Goal: Use online tool/utility

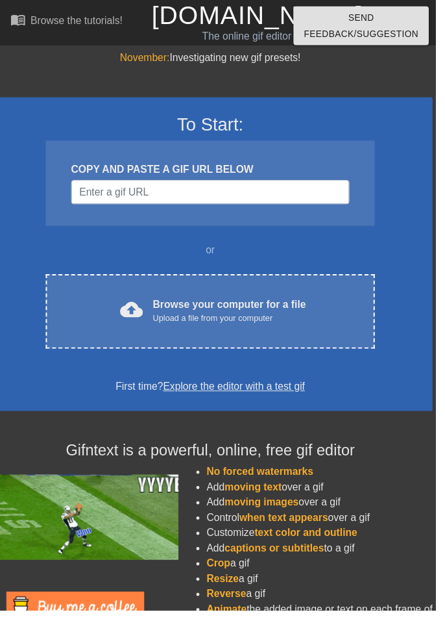
click at [314, 316] on div "cloud_upload Browse your computer for a file Upload a file from your computer" at bounding box center [215, 317] width 282 height 29
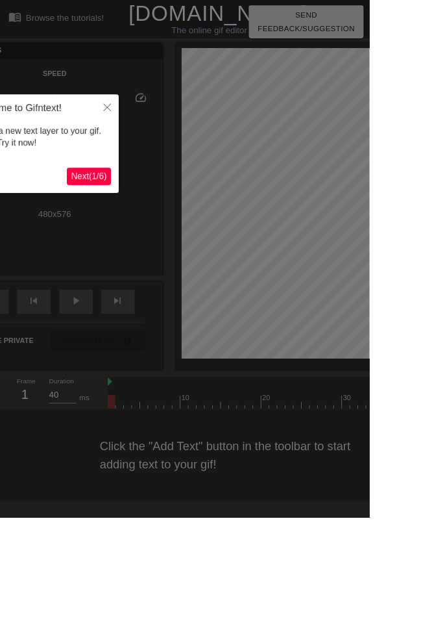
click at [97, 265] on div at bounding box center [222, 375] width 445 height 750
click at [138, 127] on button "Close" at bounding box center [129, 129] width 29 height 30
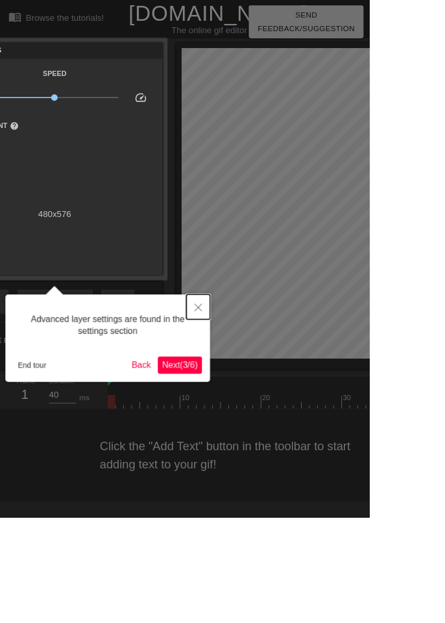
click at [249, 369] on button "Close" at bounding box center [239, 370] width 29 height 30
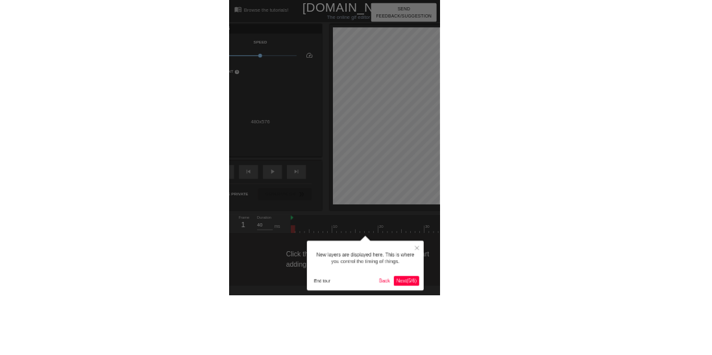
scroll to position [11, 0]
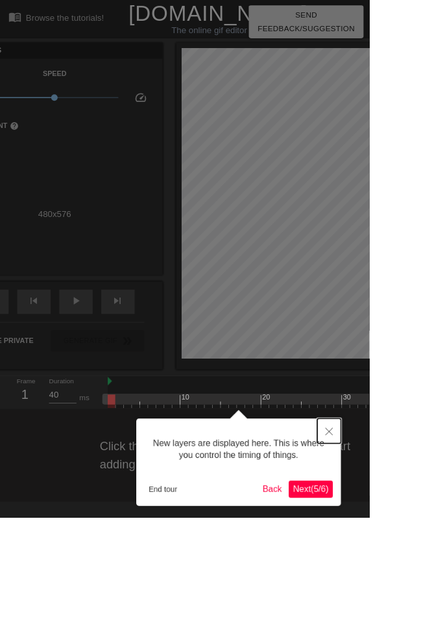
click at [403, 514] on button "Close" at bounding box center [396, 519] width 29 height 30
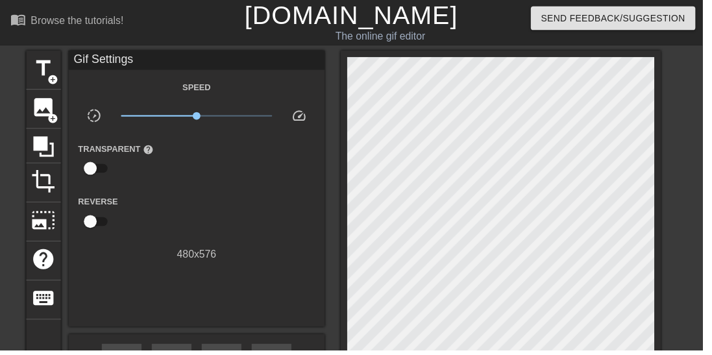
click at [33, 66] on span "title" at bounding box center [44, 69] width 25 height 25
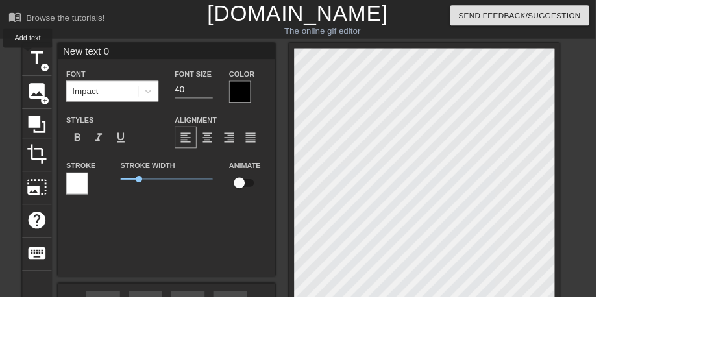
scroll to position [0, 0]
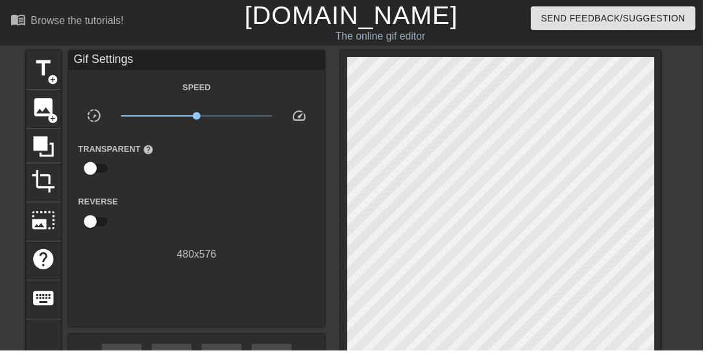
click at [53, 67] on span "title" at bounding box center [44, 69] width 25 height 25
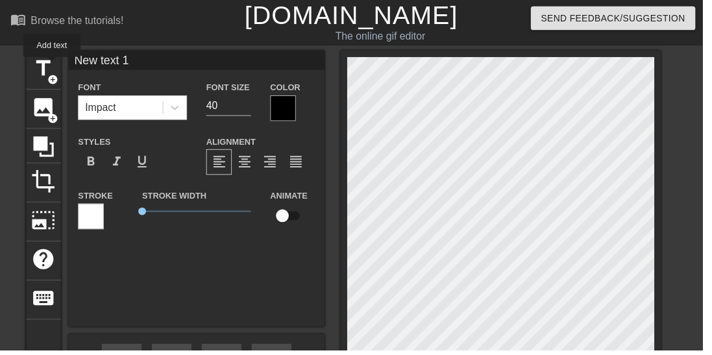
click at [96, 208] on div at bounding box center [92, 219] width 26 height 26
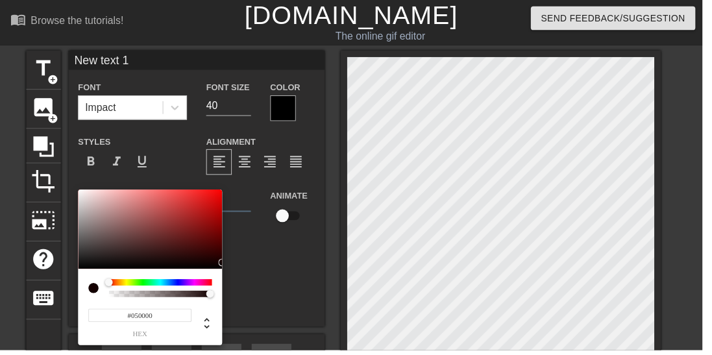
type input "#000000"
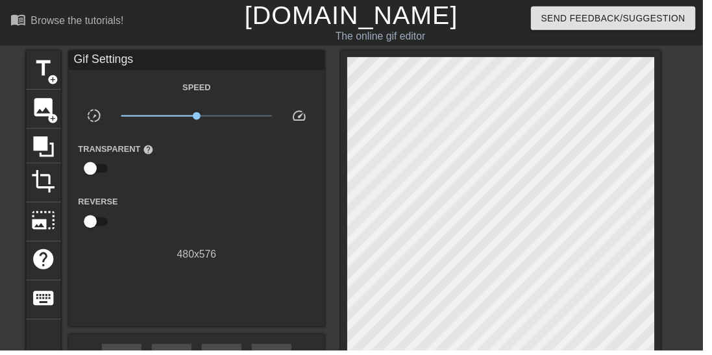
click at [45, 63] on span "title" at bounding box center [44, 69] width 25 height 25
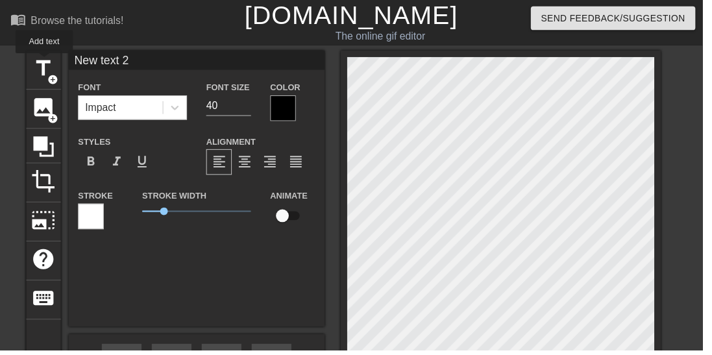
click at [102, 208] on div at bounding box center [92, 219] width 26 height 26
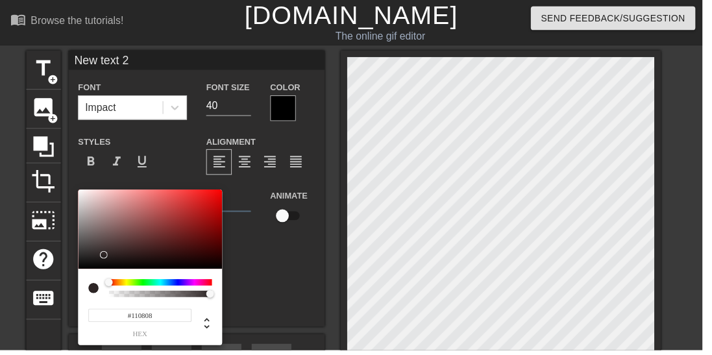
type input "#000000"
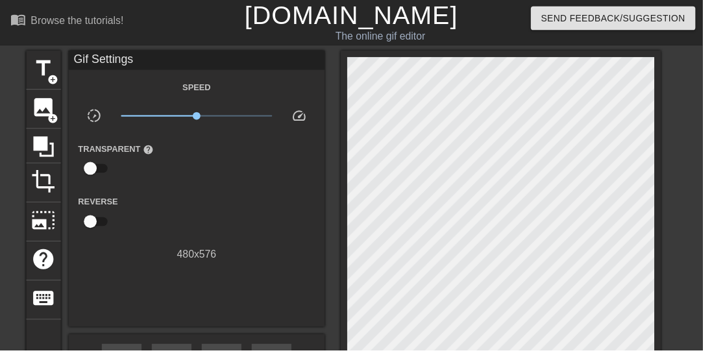
click at [42, 78] on span "title" at bounding box center [44, 69] width 25 height 25
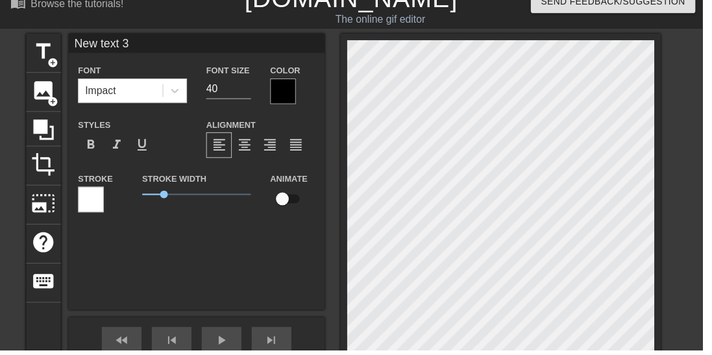
scroll to position [21, 0]
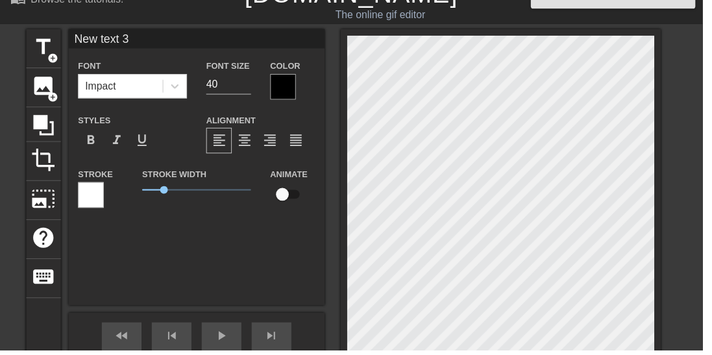
click at [94, 198] on div at bounding box center [92, 198] width 26 height 26
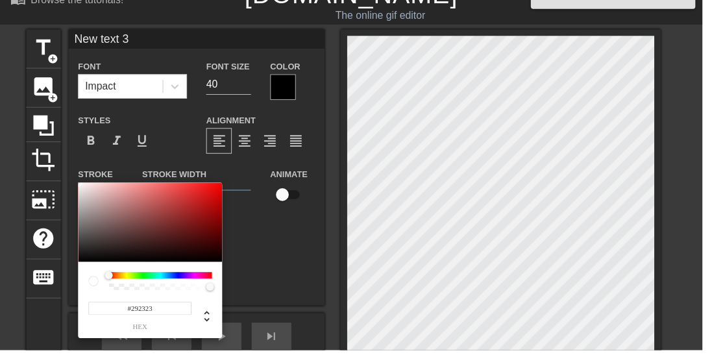
type input "#000000"
click at [86, 267] on div "#000000 hex" at bounding box center [152, 304] width 146 height 77
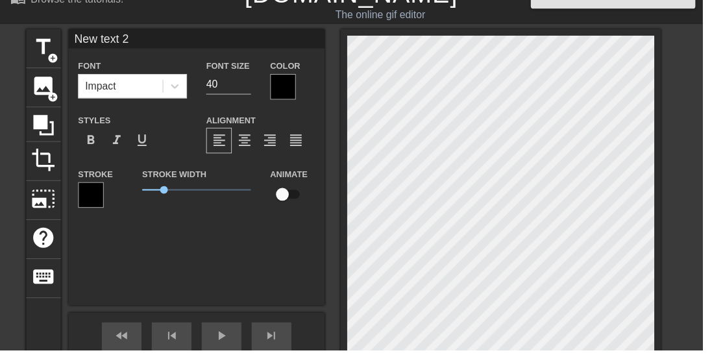
type input "New text 1"
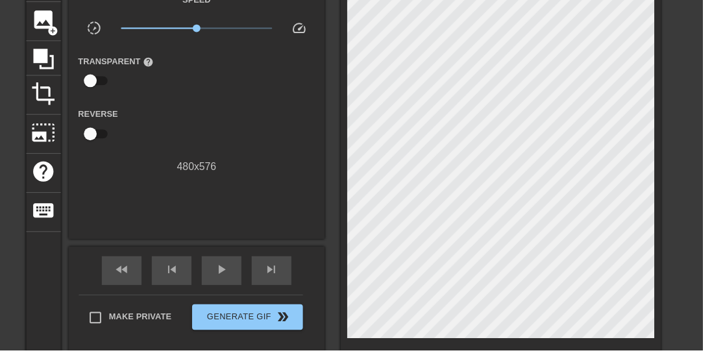
scroll to position [186, 0]
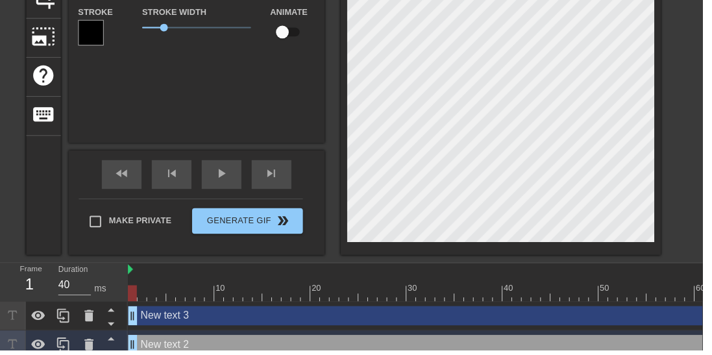
click at [95, 351] on icon at bounding box center [90, 350] width 16 height 16
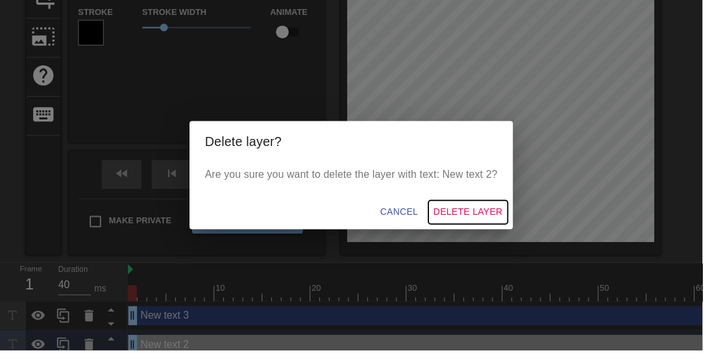
click at [445, 223] on span "Delete Layer" at bounding box center [475, 215] width 70 height 16
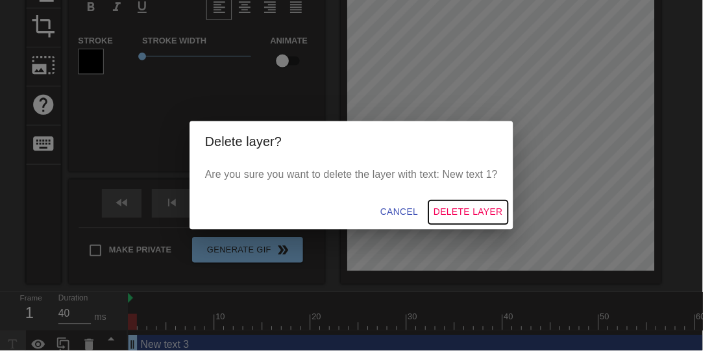
click at [445, 223] on span "Delete Layer" at bounding box center [475, 215] width 70 height 16
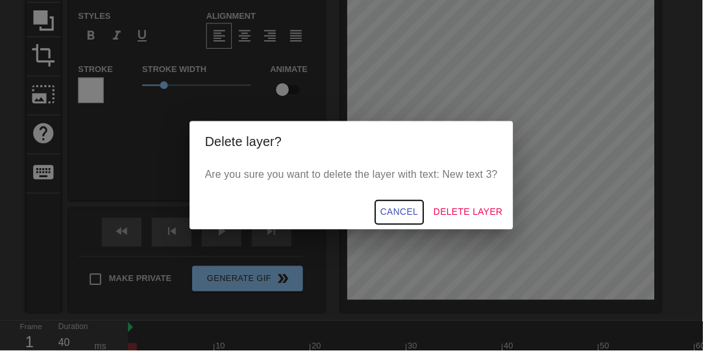
click at [421, 223] on span "Cancel" at bounding box center [405, 215] width 38 height 16
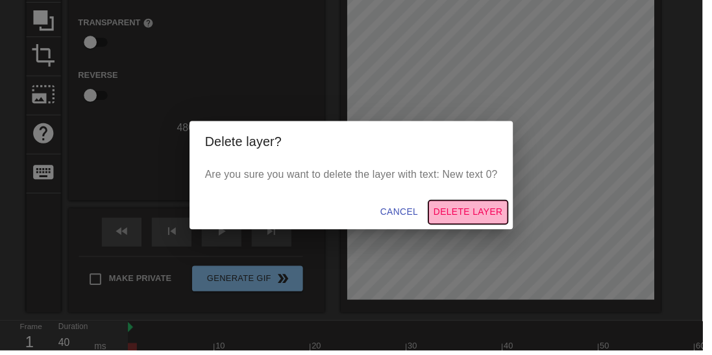
click at [445, 223] on span "Delete Layer" at bounding box center [475, 215] width 70 height 16
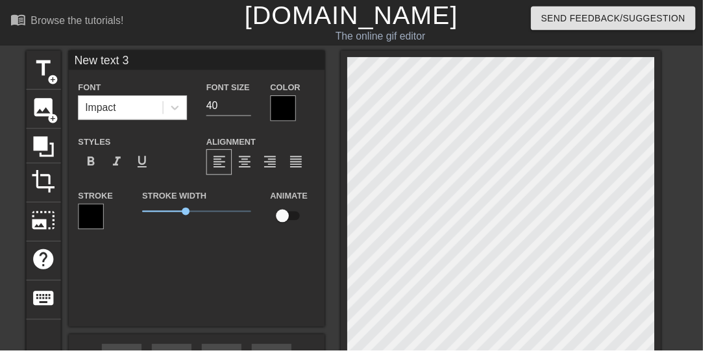
scroll to position [0, 1]
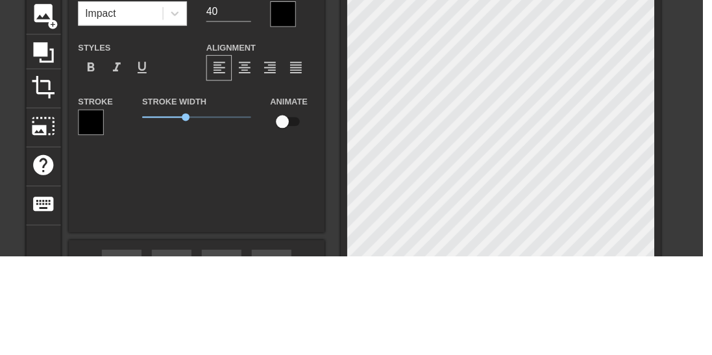
type textarea "New text"
type input "New text"
type textarea "New tex"
type input "New tex"
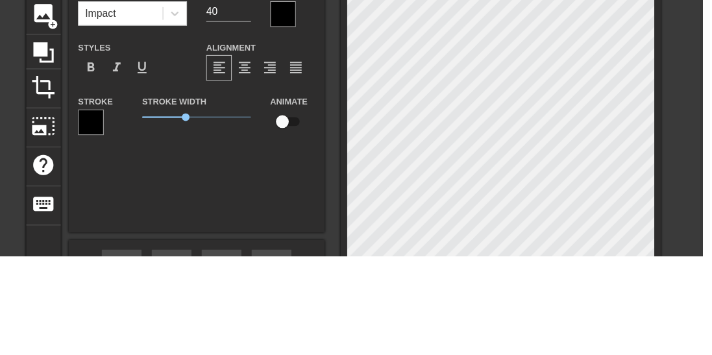
type textarea "New te"
type input "New te"
type textarea "New t"
type input "New t"
type textarea "New"
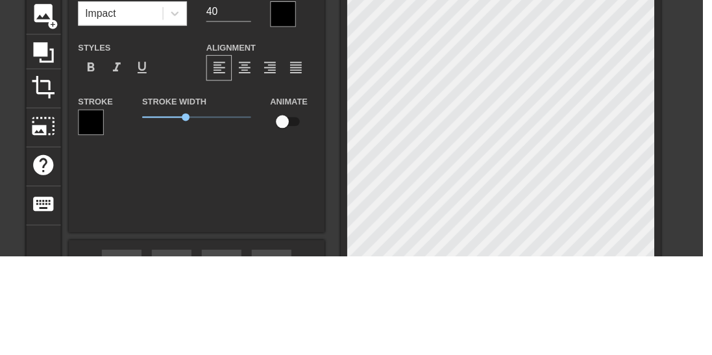
type input "New"
type textarea "New"
type input "New"
type textarea "Ne"
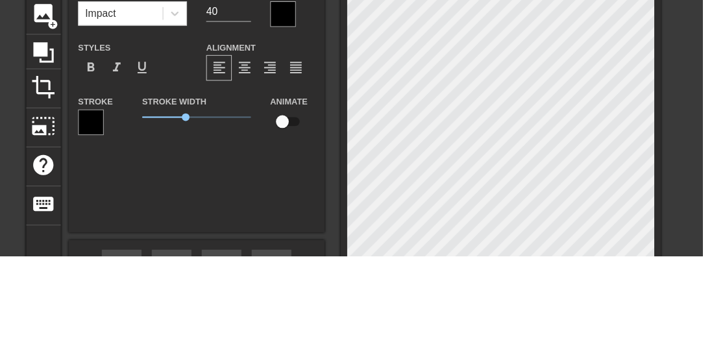
type input "Ne"
type textarea "N"
type input "N"
type textarea "ruas do [GEOGRAPHIC_DATA] no dia 13 de setembro, 2025"
type input "ruas do [GEOGRAPHIC_DATA] no dia 13 de setembro, 2025"
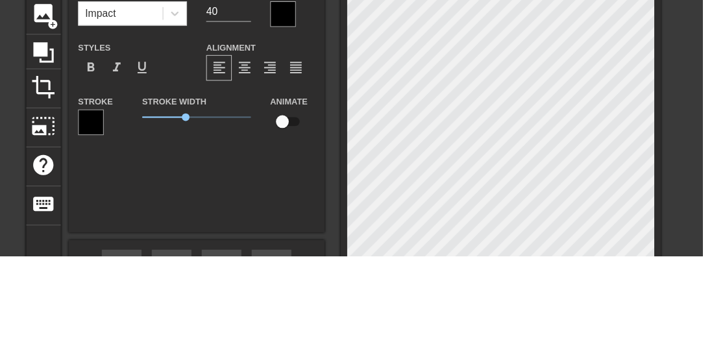
scroll to position [0, 11]
type textarea "ruas do [GEOGRAPHIC_DATA] no dia 13 de setembro, 2025"
click at [220, 168] on span "format_align_left" at bounding box center [222, 164] width 16 height 16
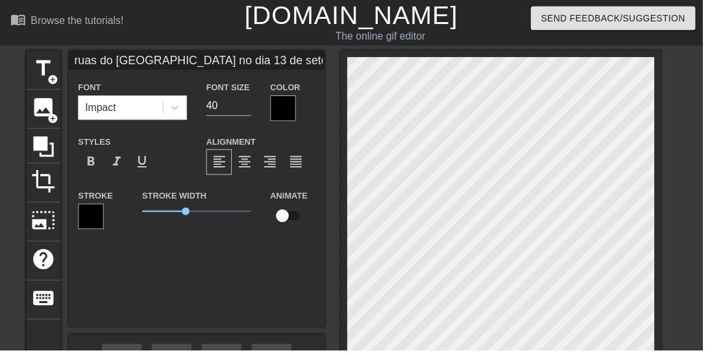
click at [92, 171] on span "format_bold" at bounding box center [92, 164] width 16 height 16
click at [98, 166] on span "format_bold" at bounding box center [92, 164] width 16 height 16
click at [125, 18] on div "Browse the tutorials!" at bounding box center [78, 21] width 94 height 11
click at [226, 107] on input "40" at bounding box center [231, 107] width 45 height 21
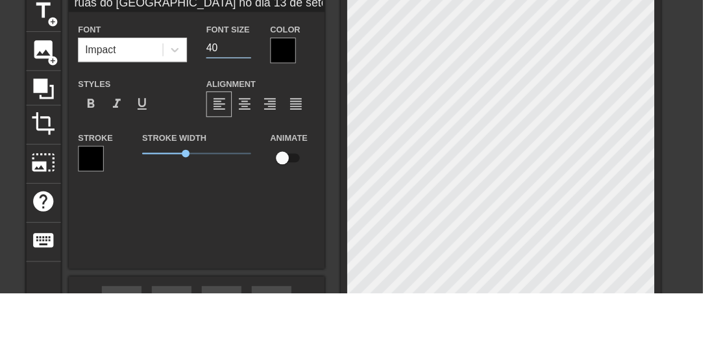
type input "4"
type input "2"
type input "30"
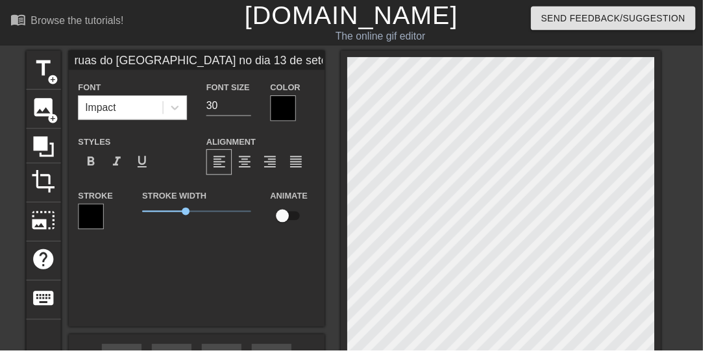
scroll to position [0, 6]
type textarea "ruas do [GEOGRAPHIC_DATA] no dia 13 de setembro, 2025"
type input "ruas do [GEOGRAPHIC_DATA] no dia 13 de setembro, 2025"
type textarea "ruas do [GEOGRAPHIC_DATA] no dia 13 de setembro, 2025"
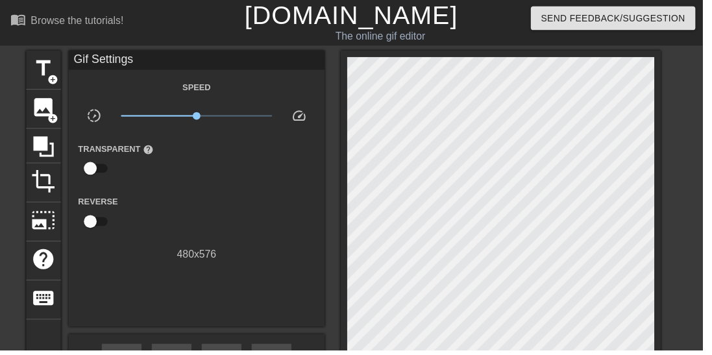
scroll to position [99, 0]
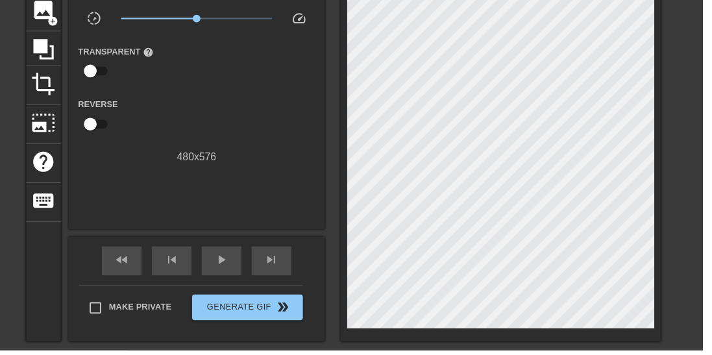
click at [230, 268] on span "play_arrow" at bounding box center [225, 264] width 16 height 16
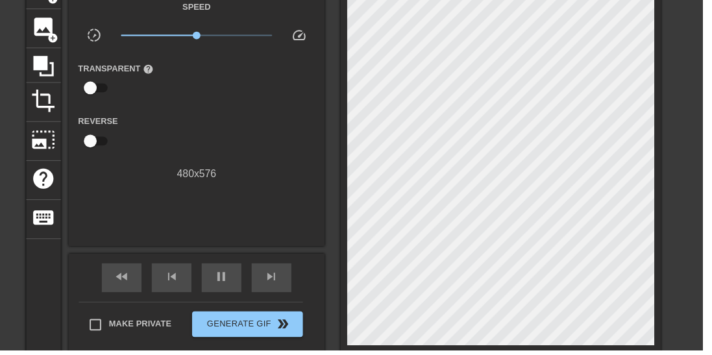
scroll to position [0, 0]
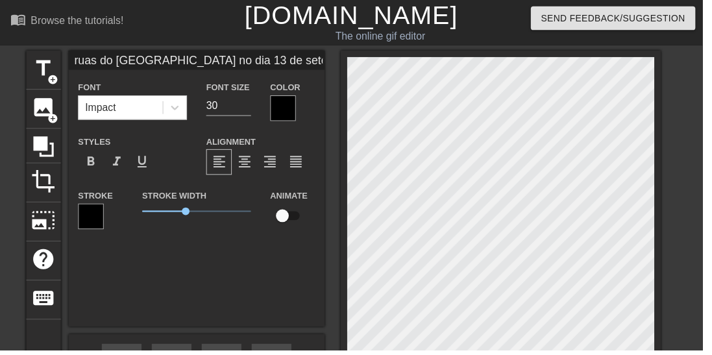
type input "40"
type input "ruas do [GEOGRAPHIC_DATA] no dia 13 de setembro, 2025"
type input "50"
type input "ruas do [GEOGRAPHIC_DATA] no dia 13 de setembro, 2025"
type input "40"
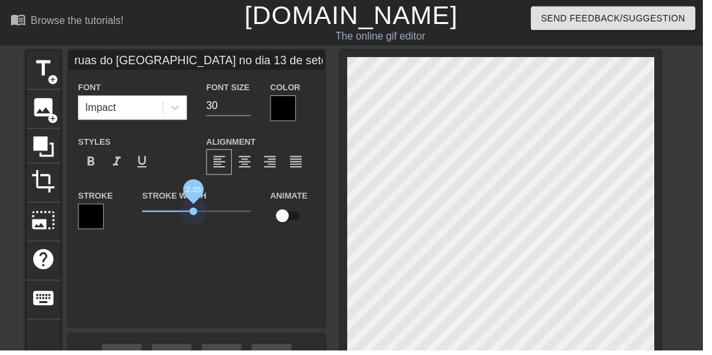
type input "ruas do [GEOGRAPHIC_DATA] no dia 13 de setembro, 2025"
type input "40"
type input "ruas do [GEOGRAPHIC_DATA] no dia 13 de setembro, 2025"
type input "50"
type input "ruas do [GEOGRAPHIC_DATA] no dia 13 de setembro, 2025"
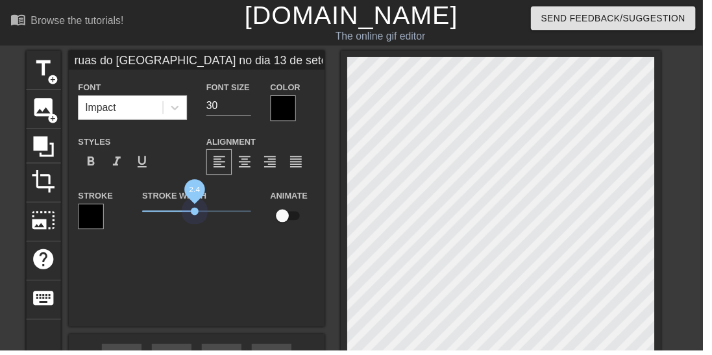
type input "40"
type input "ruas do [GEOGRAPHIC_DATA] no dia 13 de setembro, 2025"
type input "40"
type input "ruas do [GEOGRAPHIC_DATA] no dia 13 de setembro, 2025"
type input "40"
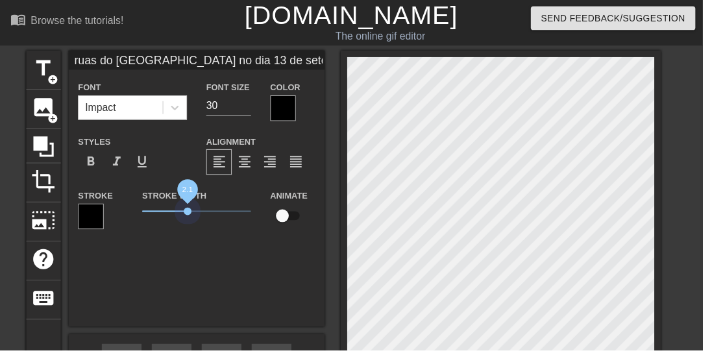
type input "ruas do [GEOGRAPHIC_DATA] no dia 13 de setembro, 2025"
type input "50"
type input "ruas do [GEOGRAPHIC_DATA] no dia 13 de setembro, 2025"
click at [41, 306] on span "keyboard" at bounding box center [44, 302] width 25 height 25
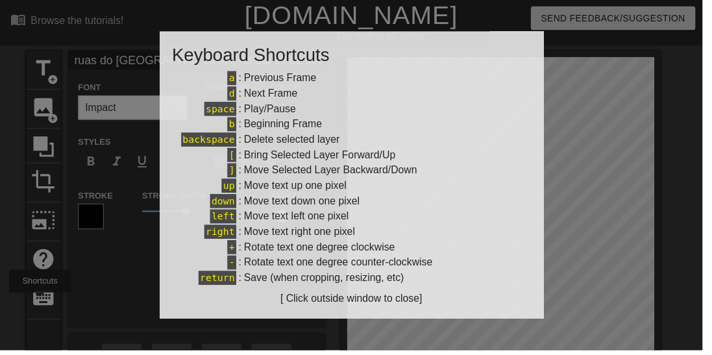
click at [95, 236] on div at bounding box center [356, 177] width 712 height 355
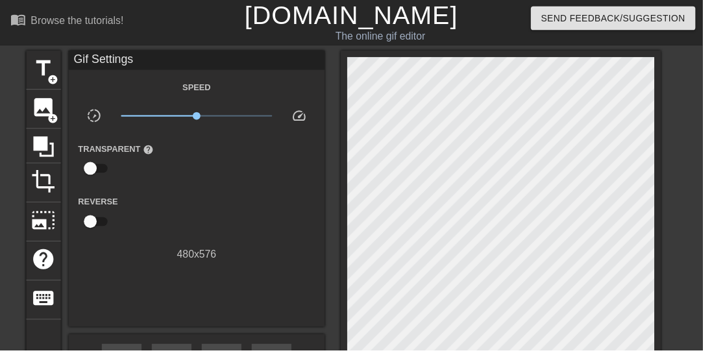
click at [44, 222] on span "photo_size_select_large" at bounding box center [44, 223] width 25 height 25
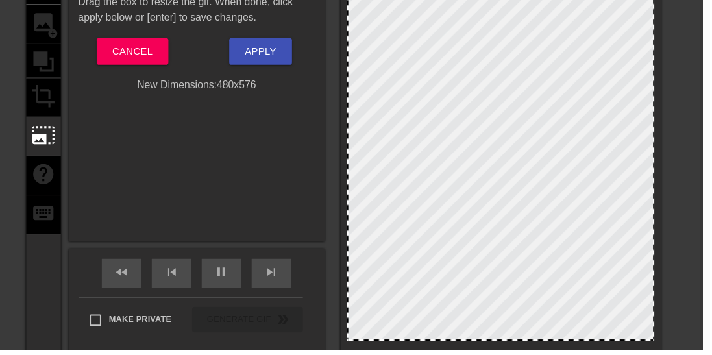
scroll to position [99, 0]
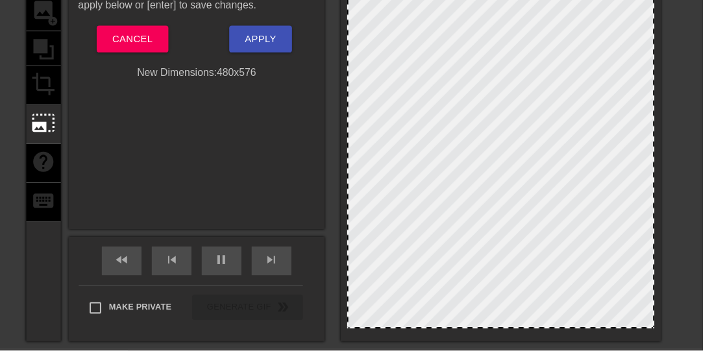
click at [42, 171] on div "title add_circle image add_circle crop photo_size_select_large help keyboard" at bounding box center [44, 150] width 35 height 394
click at [32, 90] on div "title add_circle image add_circle crop photo_size_select_large help keyboard" at bounding box center [44, 150] width 35 height 394
click at [35, 51] on div "title add_circle image add_circle crop photo_size_select_large help keyboard" at bounding box center [44, 150] width 35 height 394
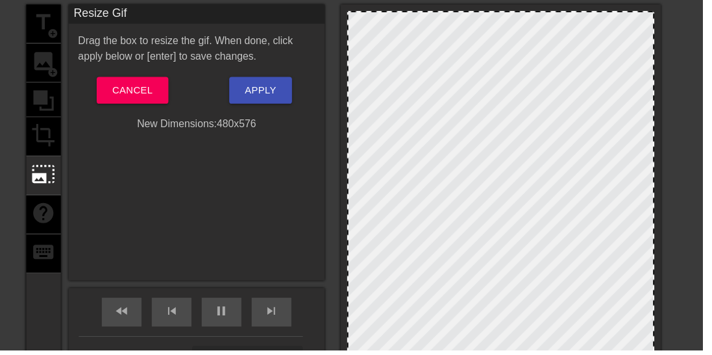
scroll to position [46, 0]
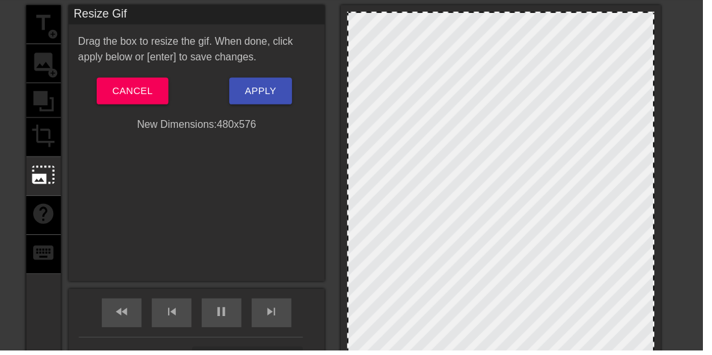
click at [55, 50] on div "title add_circle image add_circle crop photo_size_select_large help keyboard" at bounding box center [44, 202] width 35 height 394
click at [47, 61] on div "title add_circle image add_circle crop photo_size_select_large help keyboard" at bounding box center [44, 202] width 35 height 394
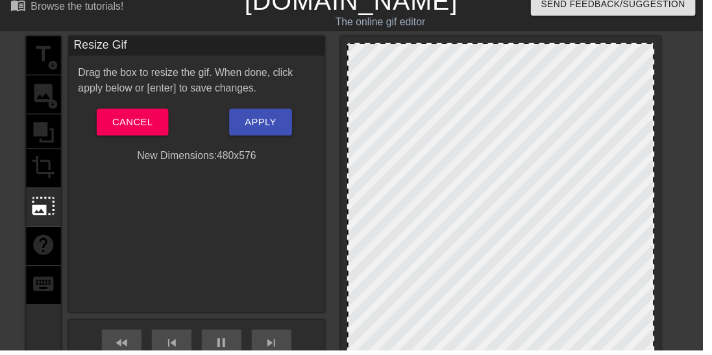
scroll to position [8, 0]
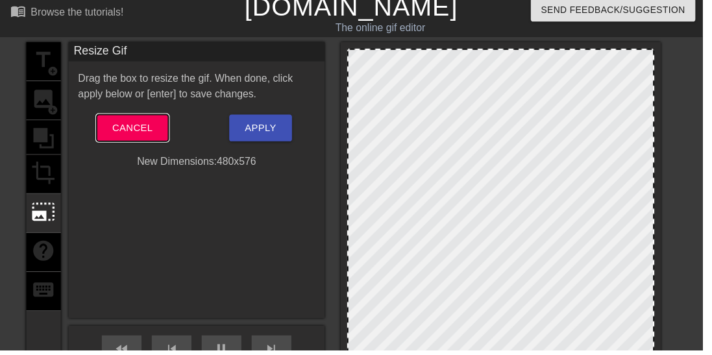
click at [137, 136] on span "Cancel" at bounding box center [134, 129] width 41 height 17
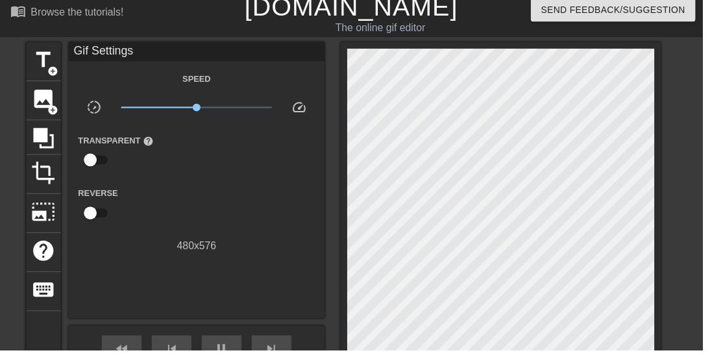
click at [43, 175] on span "crop" at bounding box center [44, 175] width 25 height 25
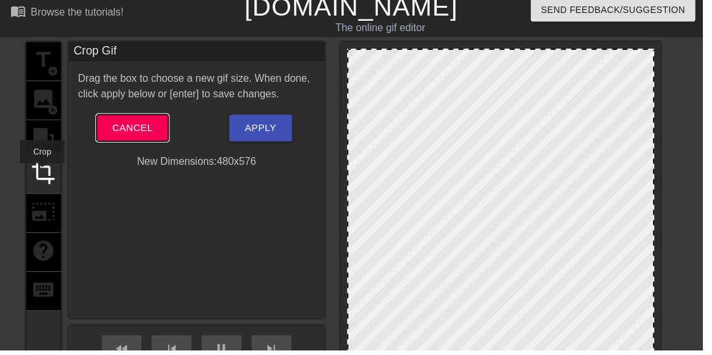
click at [114, 125] on button "Cancel" at bounding box center [134, 129] width 72 height 27
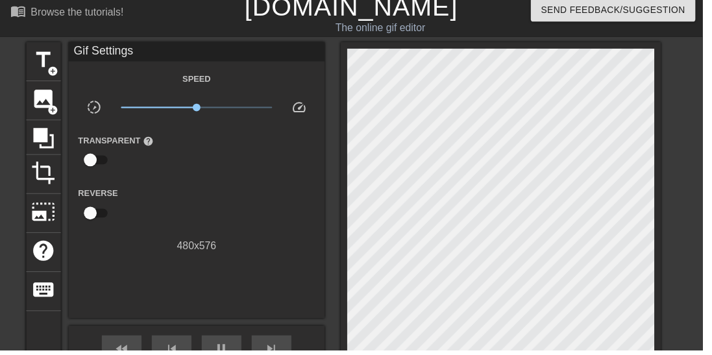
click at [43, 135] on icon at bounding box center [44, 140] width 21 height 21
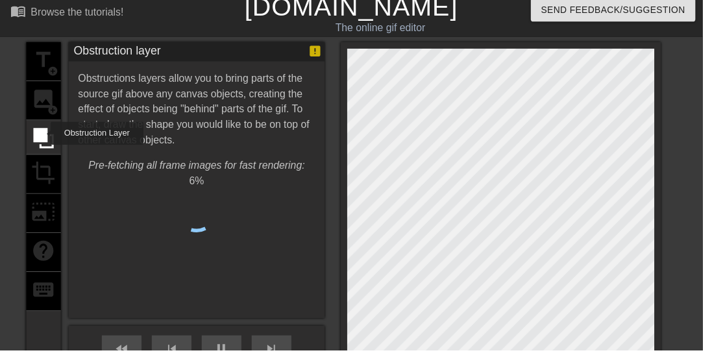
click at [47, 123] on div at bounding box center [44, 139] width 35 height 35
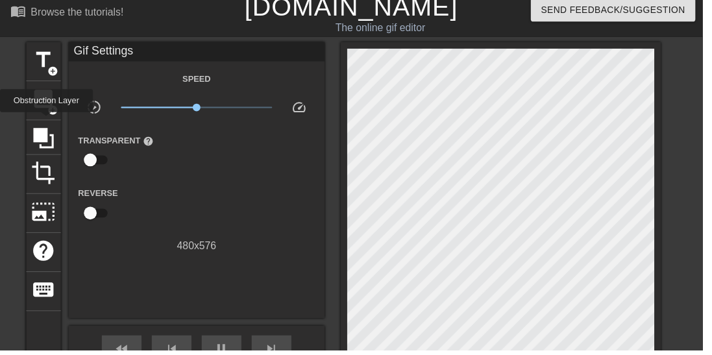
type input "50"
